Goal: Information Seeking & Learning: Learn about a topic

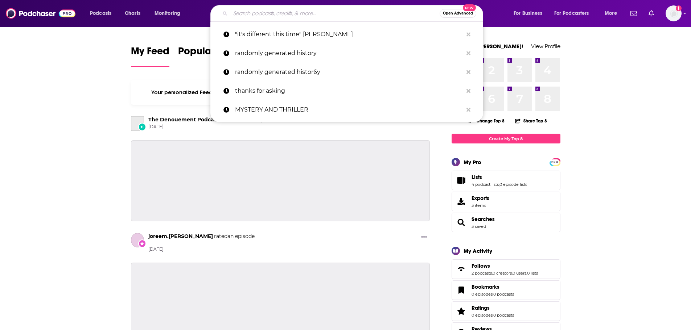
click at [262, 16] on input "Search podcasts, credits, & more..." at bounding box center [334, 14] width 209 height 12
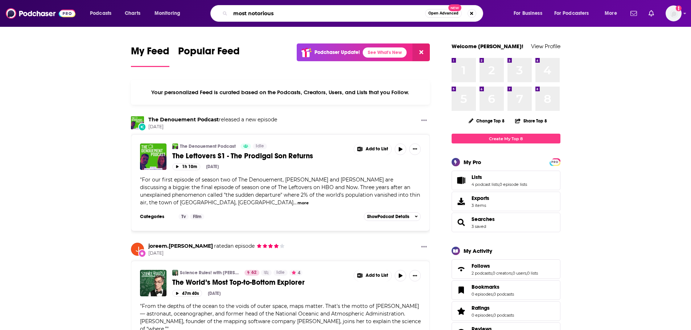
type input "most notorious"
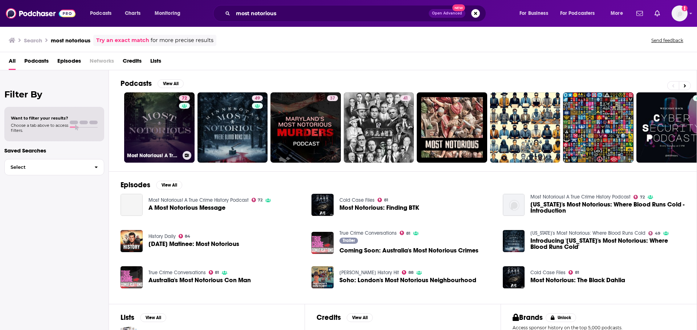
click at [140, 124] on link "72 Most Notorious! A True Crime History Podcast" at bounding box center [159, 128] width 70 height 70
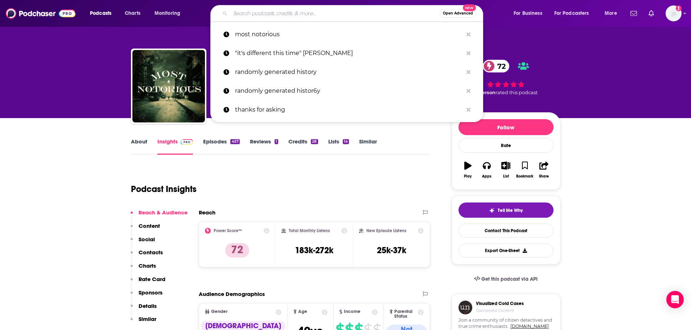
click at [290, 15] on input "Search podcasts, credits, & more..." at bounding box center [334, 14] width 209 height 12
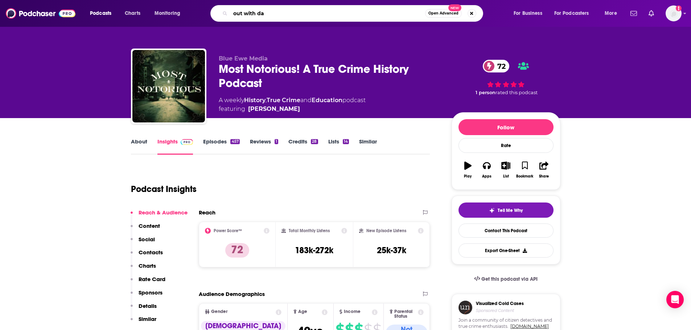
type input "out with [PERSON_NAME]"
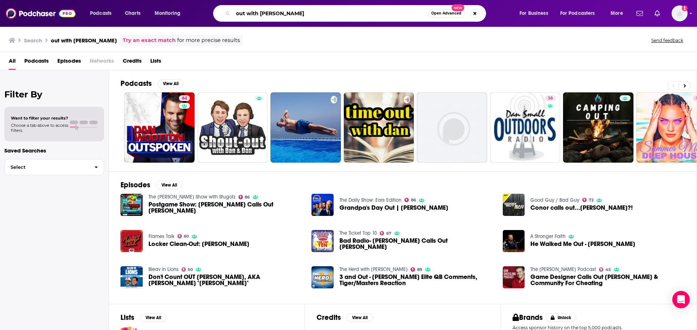
click at [244, 15] on input "out with [PERSON_NAME]" at bounding box center [330, 14] width 195 height 12
type input "outwithdan"
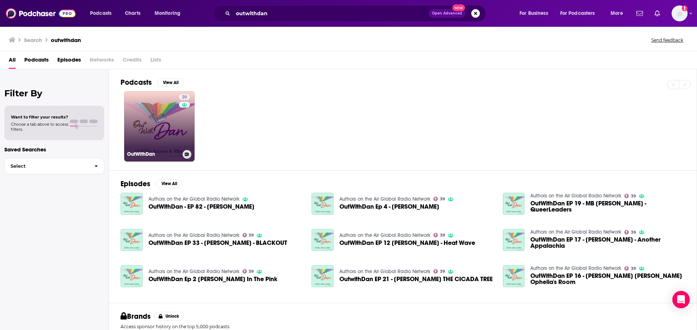
click at [139, 120] on link "20 OutWithDan" at bounding box center [159, 126] width 70 height 70
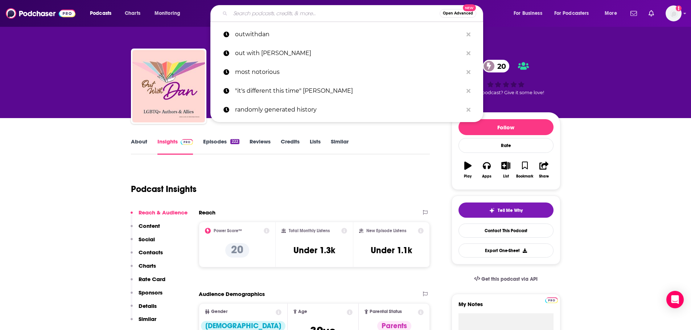
click at [272, 15] on input "Search podcasts, credits, & more..." at bounding box center [334, 14] width 209 height 12
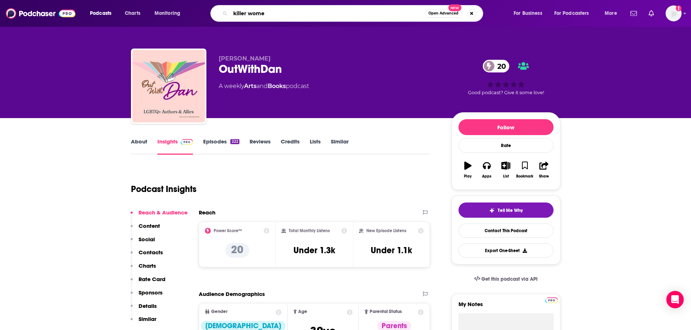
type input "killer women"
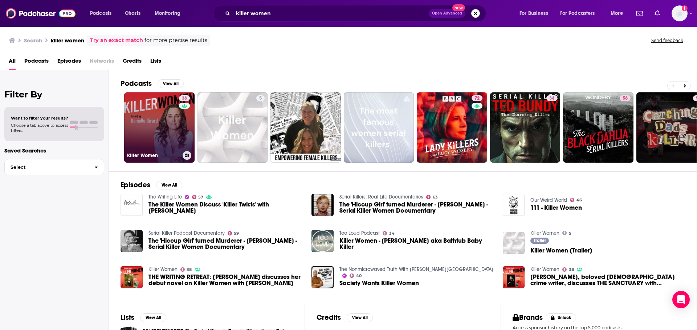
click at [164, 140] on link "38 Killer Women" at bounding box center [159, 128] width 70 height 70
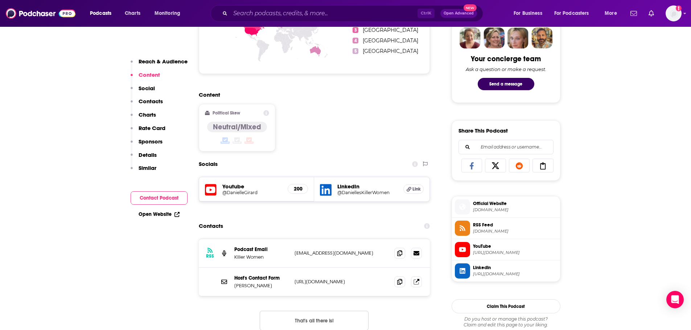
scroll to position [363, 0]
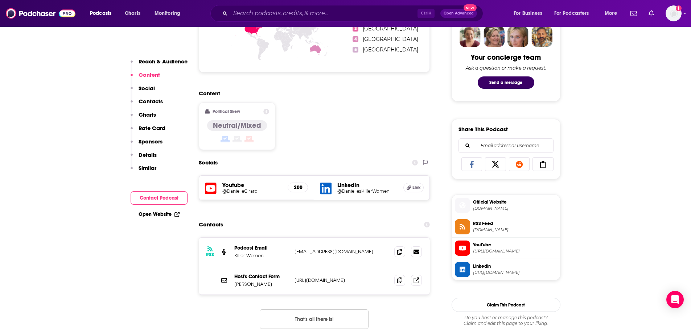
click at [228, 185] on h5 "Youtube" at bounding box center [252, 185] width 60 height 7
click at [207, 187] on icon at bounding box center [211, 188] width 12 height 13
